Goal: Find specific page/section: Find specific page/section

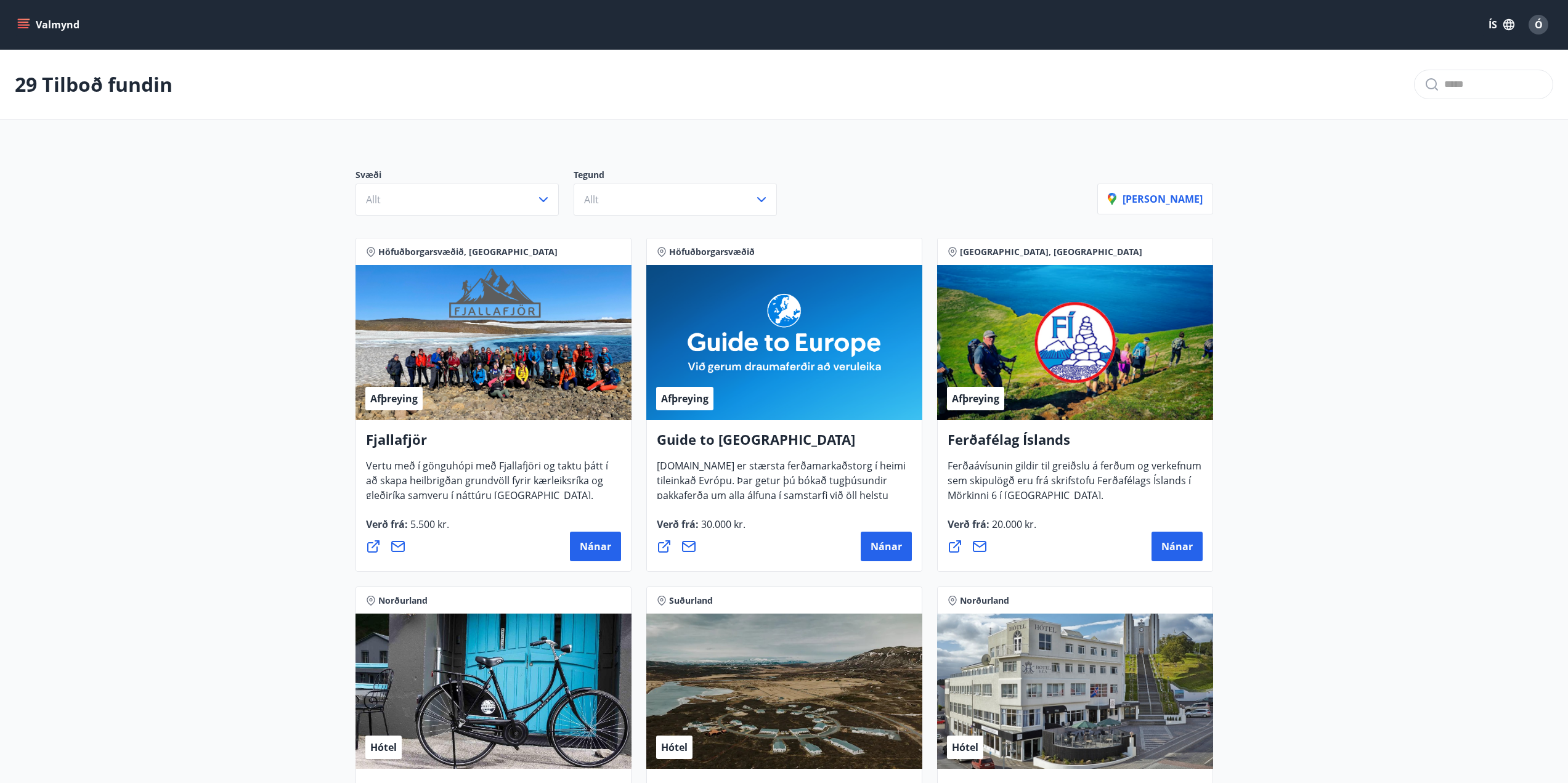
click at [15, 17] on button "Valmynd" at bounding box center [49, 24] width 70 height 22
click at [18, 23] on icon "menu" at bounding box center [24, 24] width 12 height 12
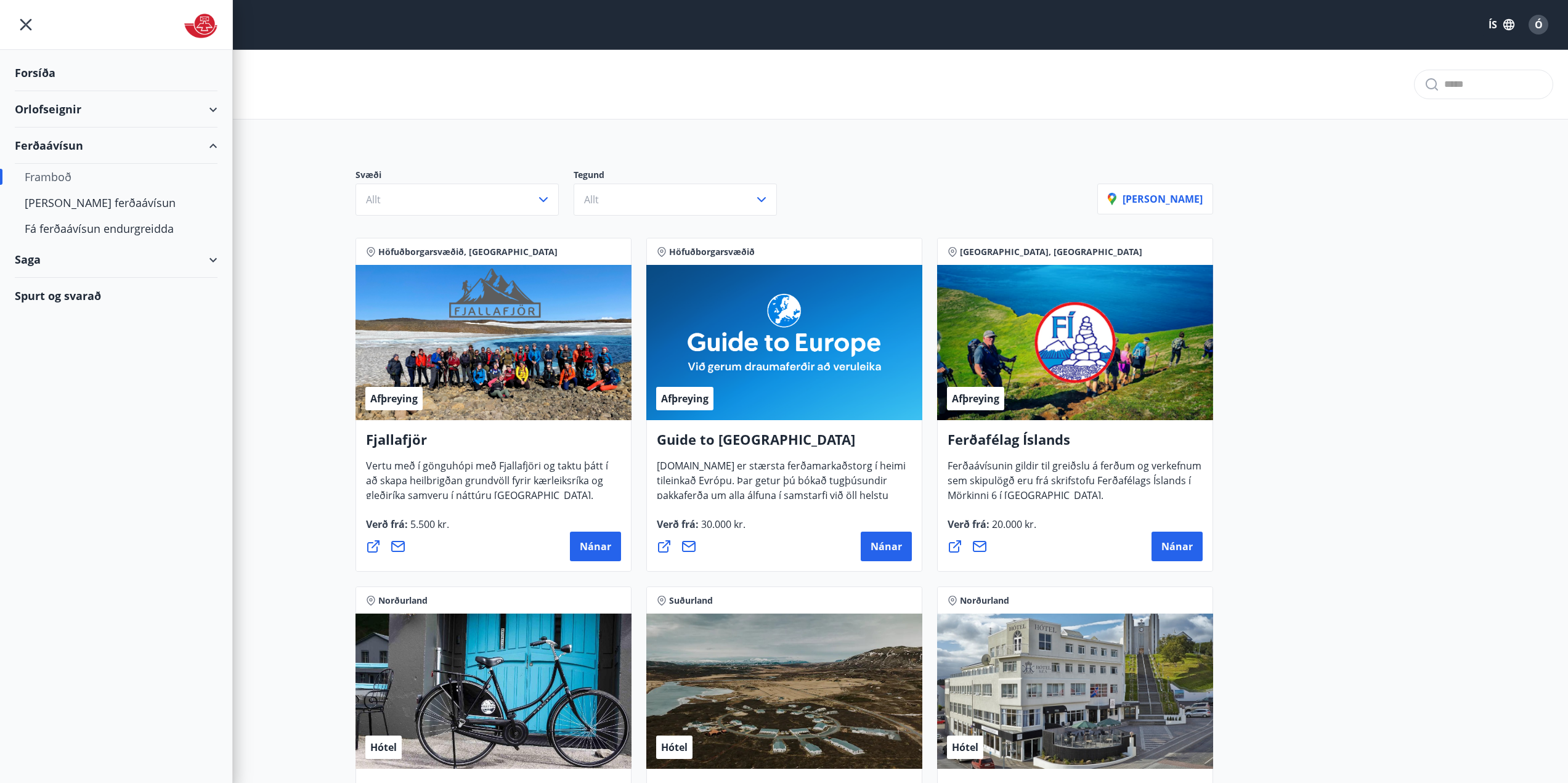
click at [57, 113] on div "Orlofseignir" at bounding box center [116, 109] width 202 height 36
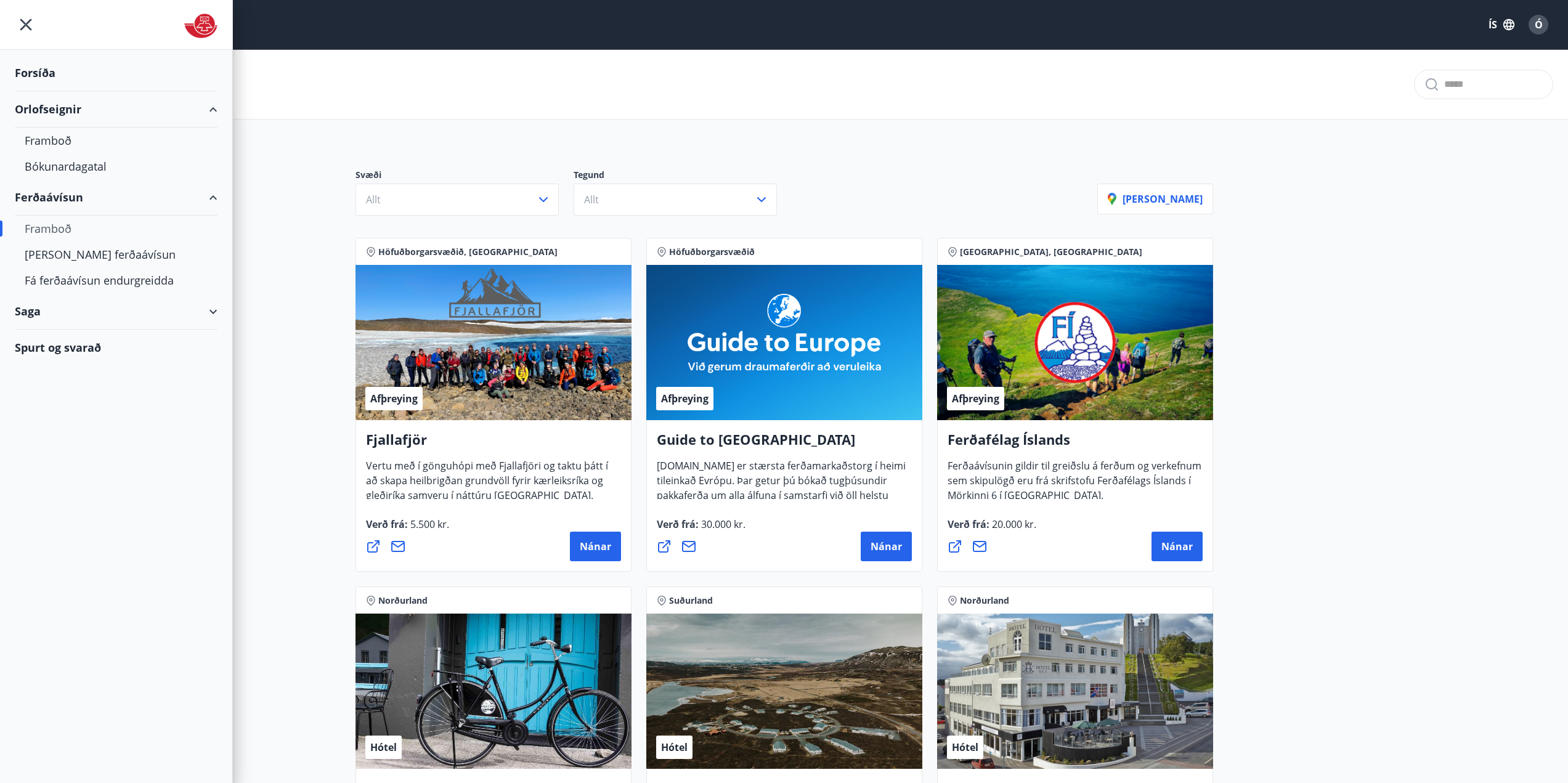
click at [42, 68] on div "Forsíða" at bounding box center [116, 73] width 202 height 36
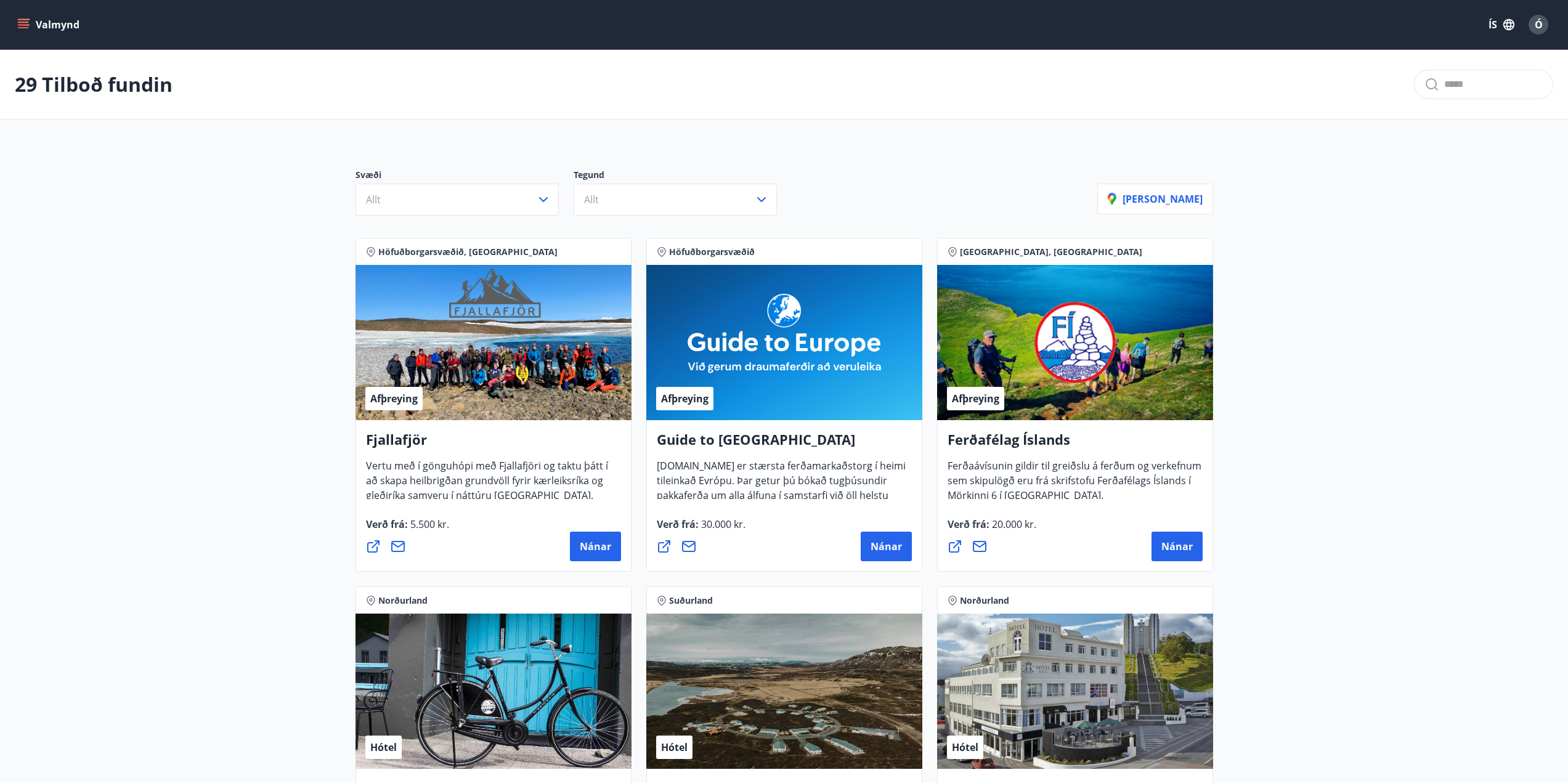
click at [20, 20] on icon "menu" at bounding box center [24, 20] width 13 height 1
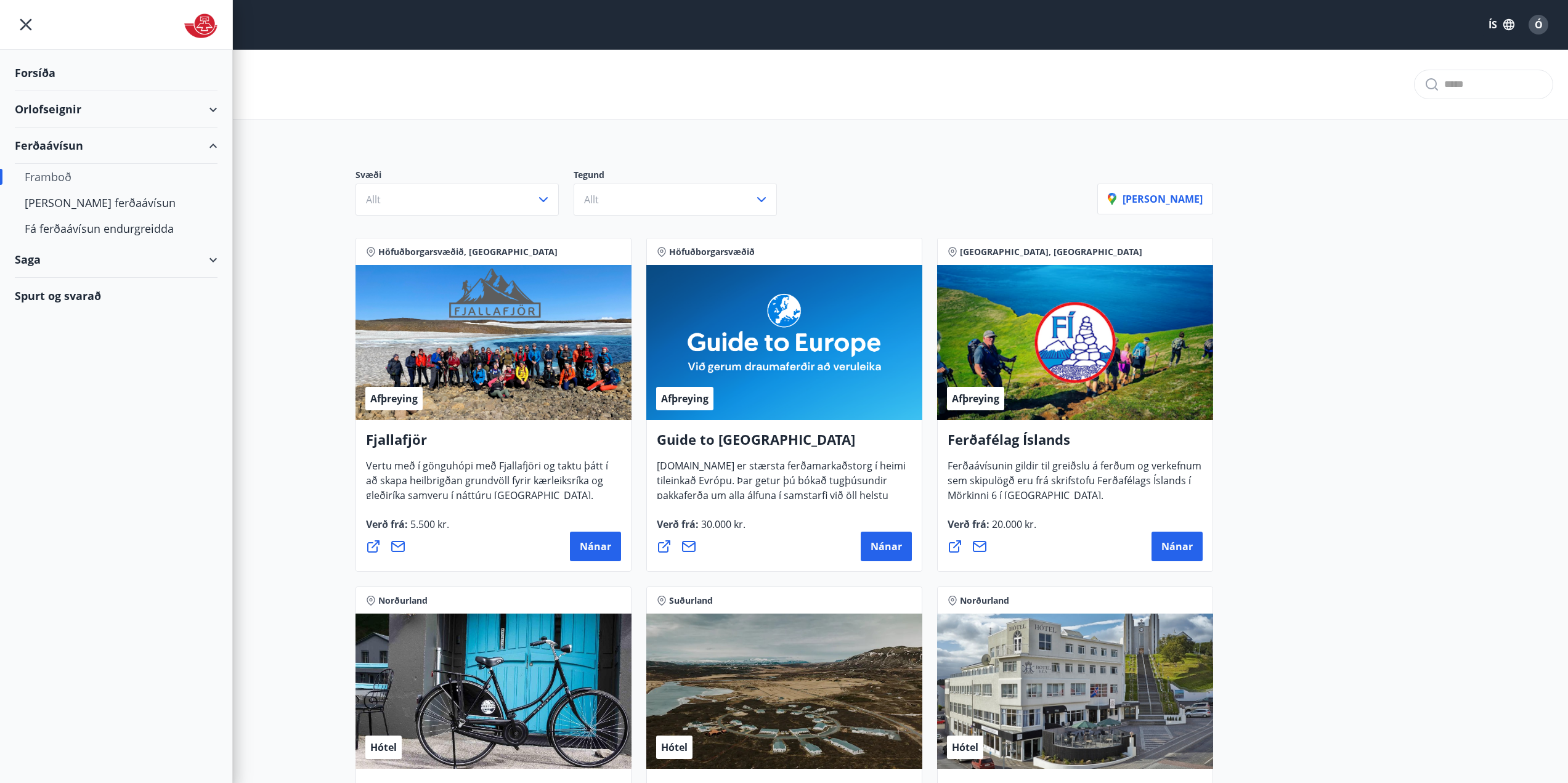
click at [38, 72] on div "Forsíða" at bounding box center [116, 73] width 202 height 36
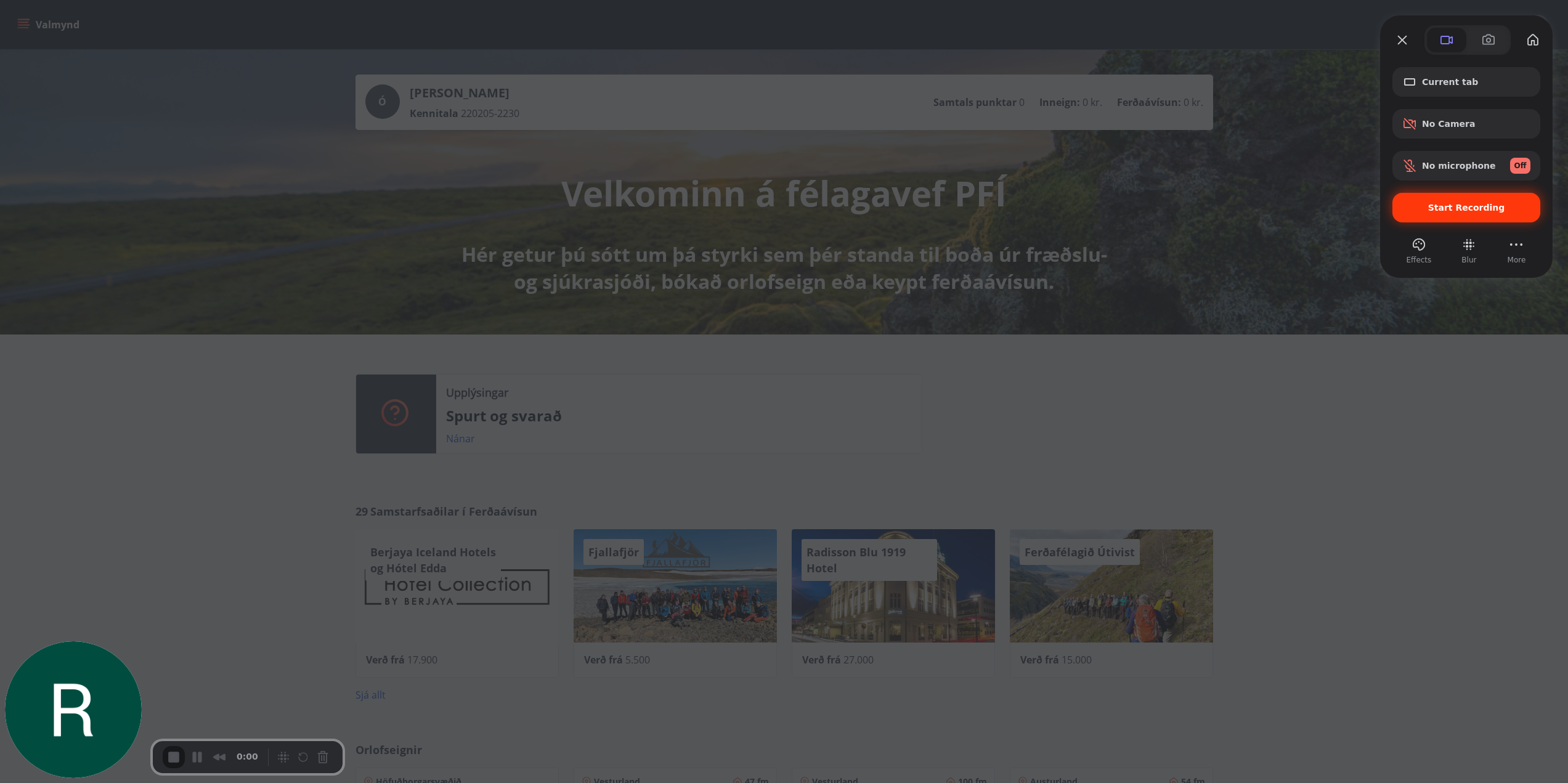
click at [1444, 209] on span "Start Recording" at bounding box center [1467, 207] width 77 height 10
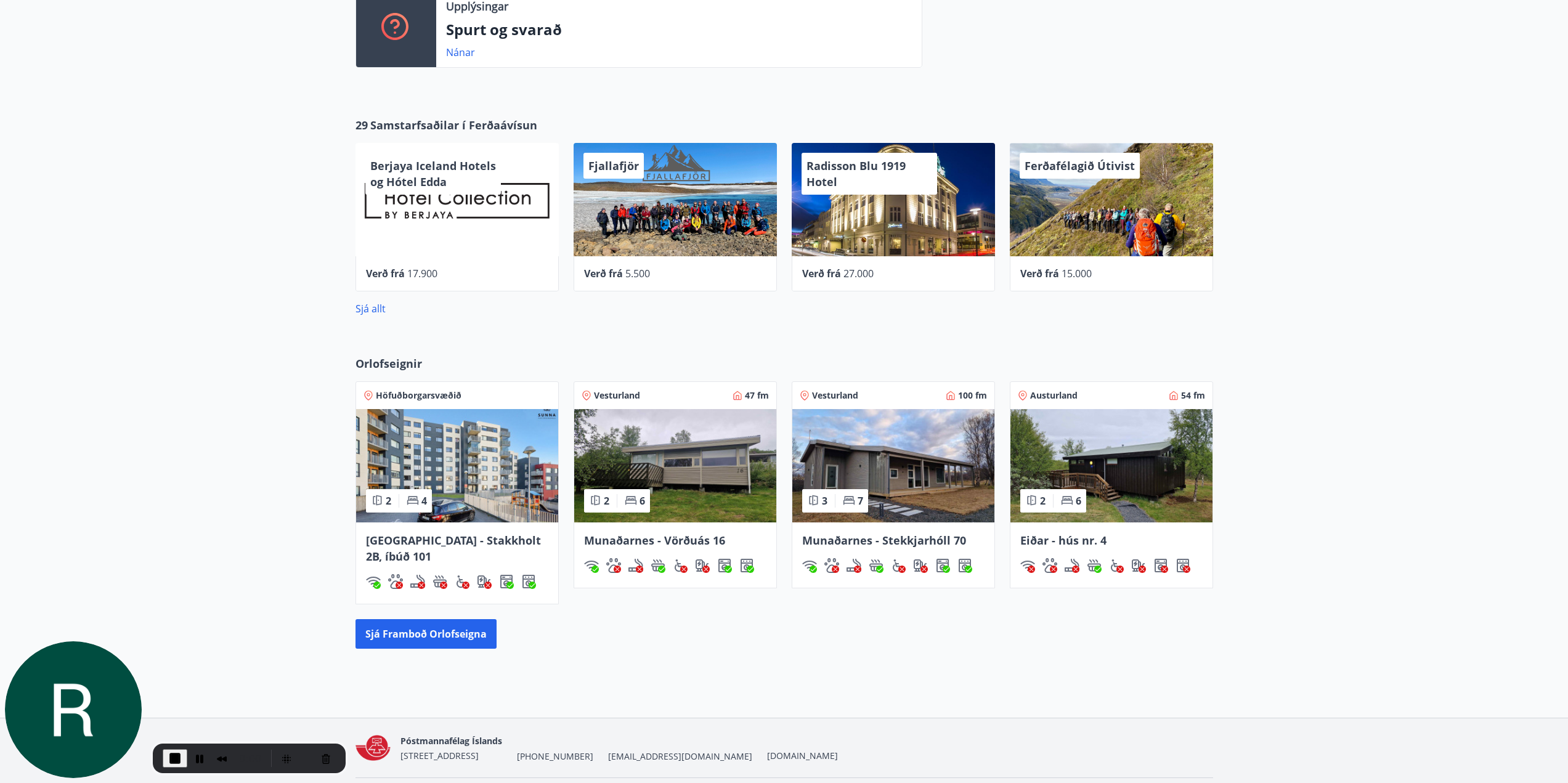
scroll to position [425, 0]
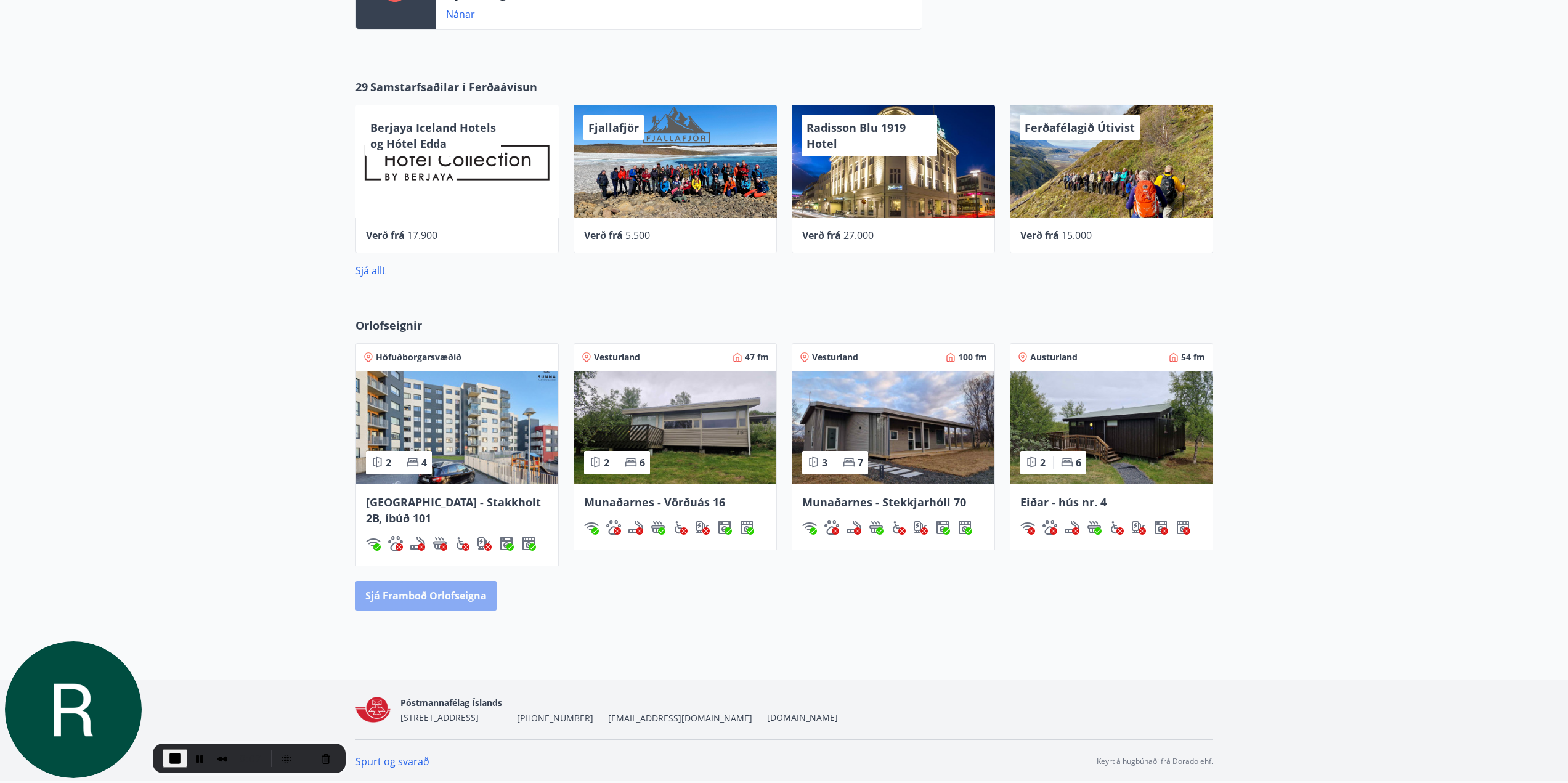
click at [448, 589] on button "Sjá framboð orlofseigna" at bounding box center [426, 596] width 141 height 30
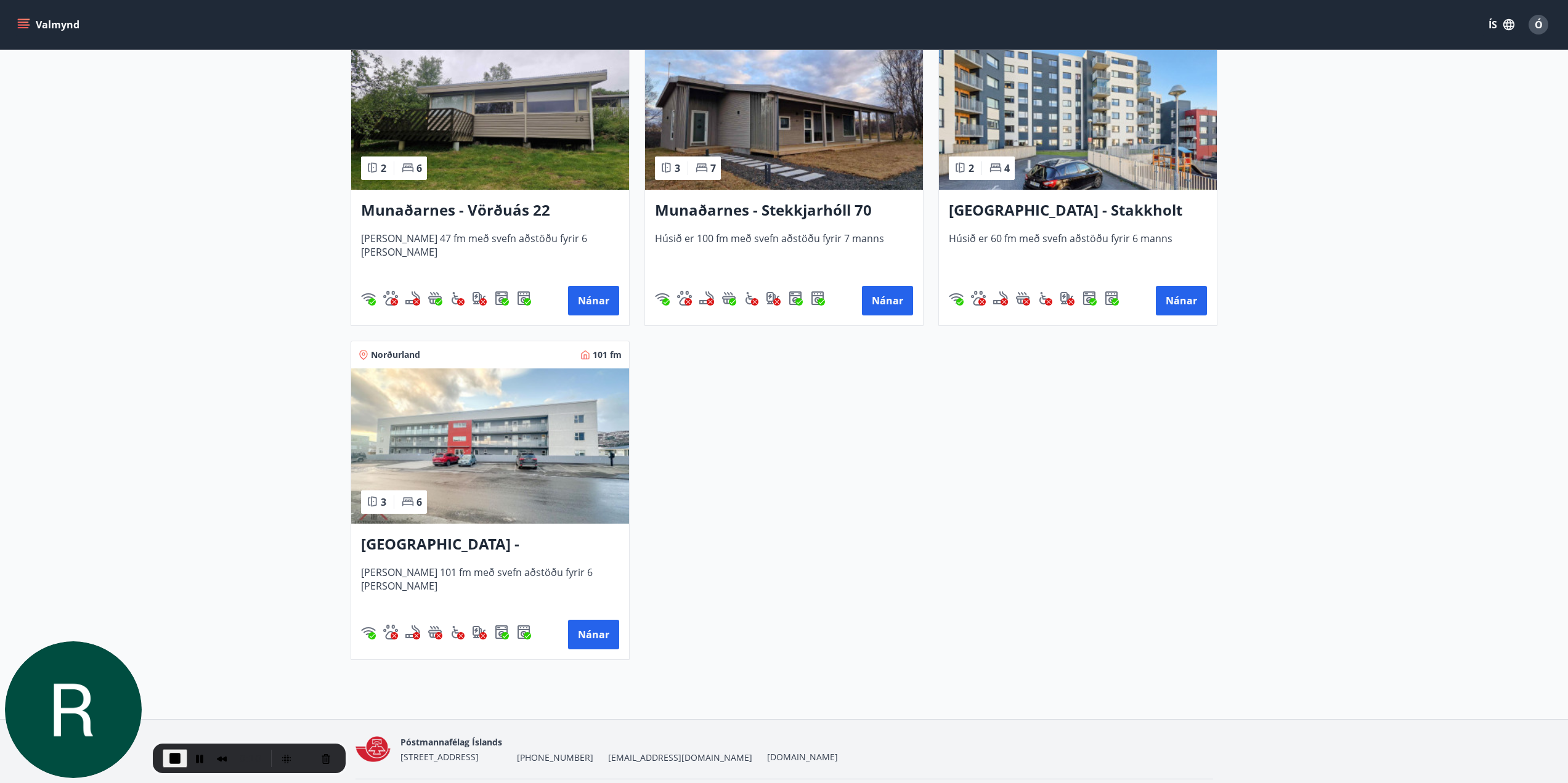
scroll to position [649, 0]
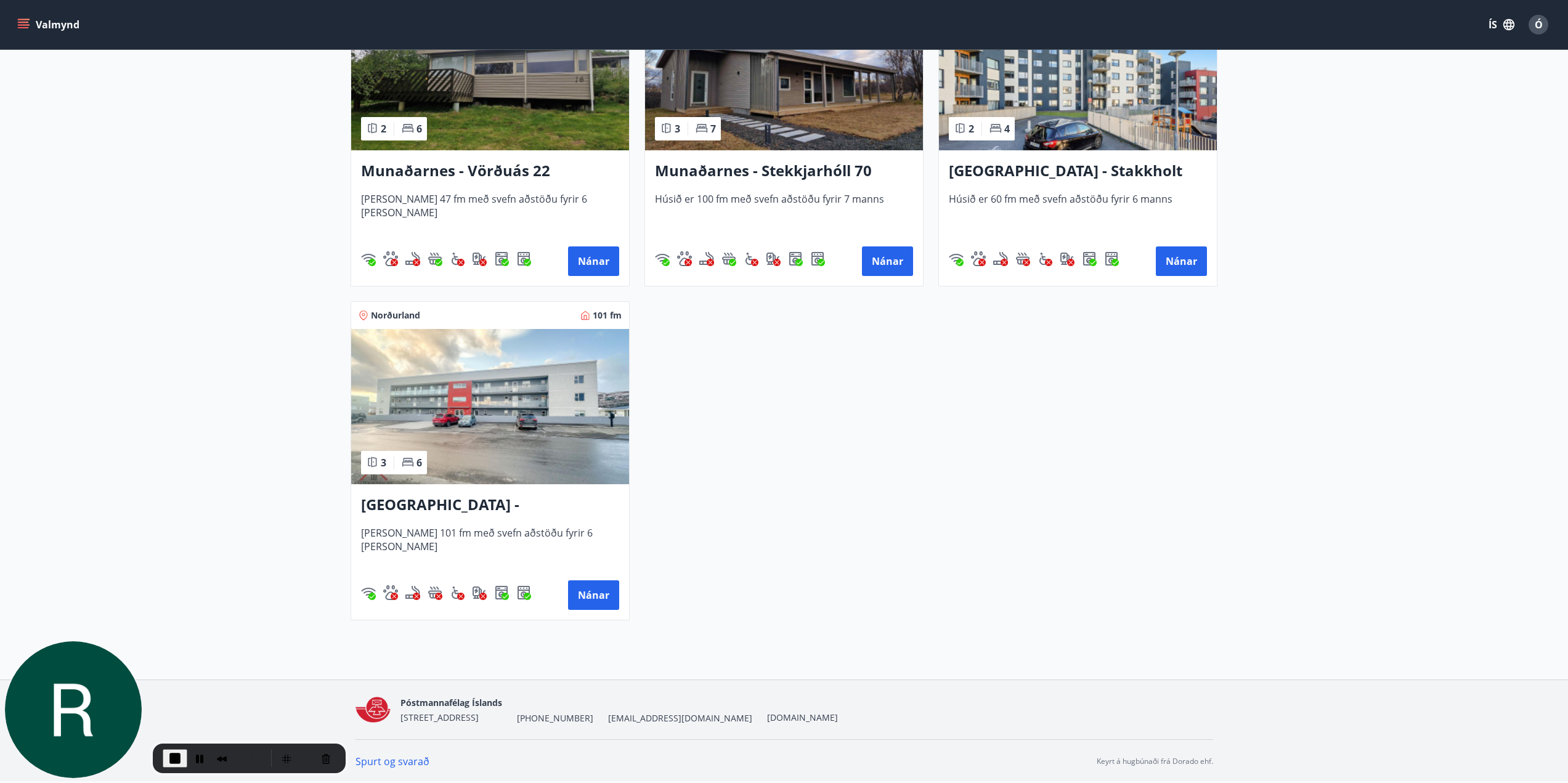
click at [169, 760] on span "End Recording" at bounding box center [175, 759] width 15 height 15
